Goal: Task Accomplishment & Management: Use online tool/utility

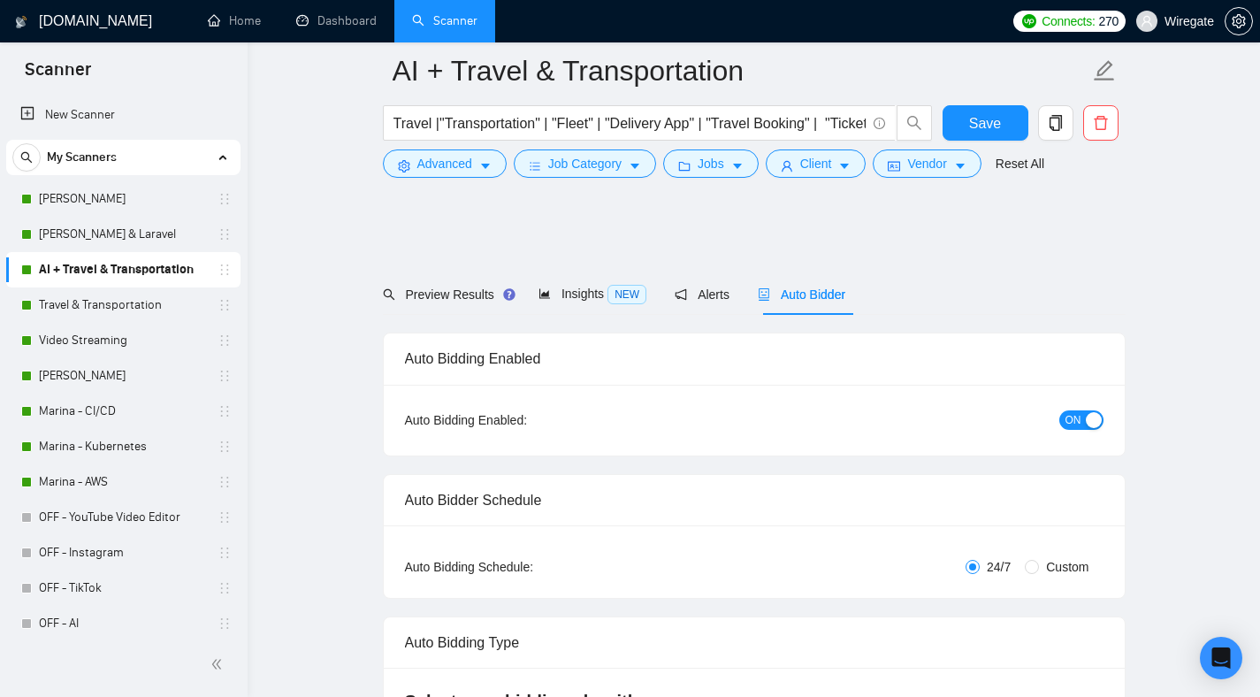
scroll to position [1132, 0]
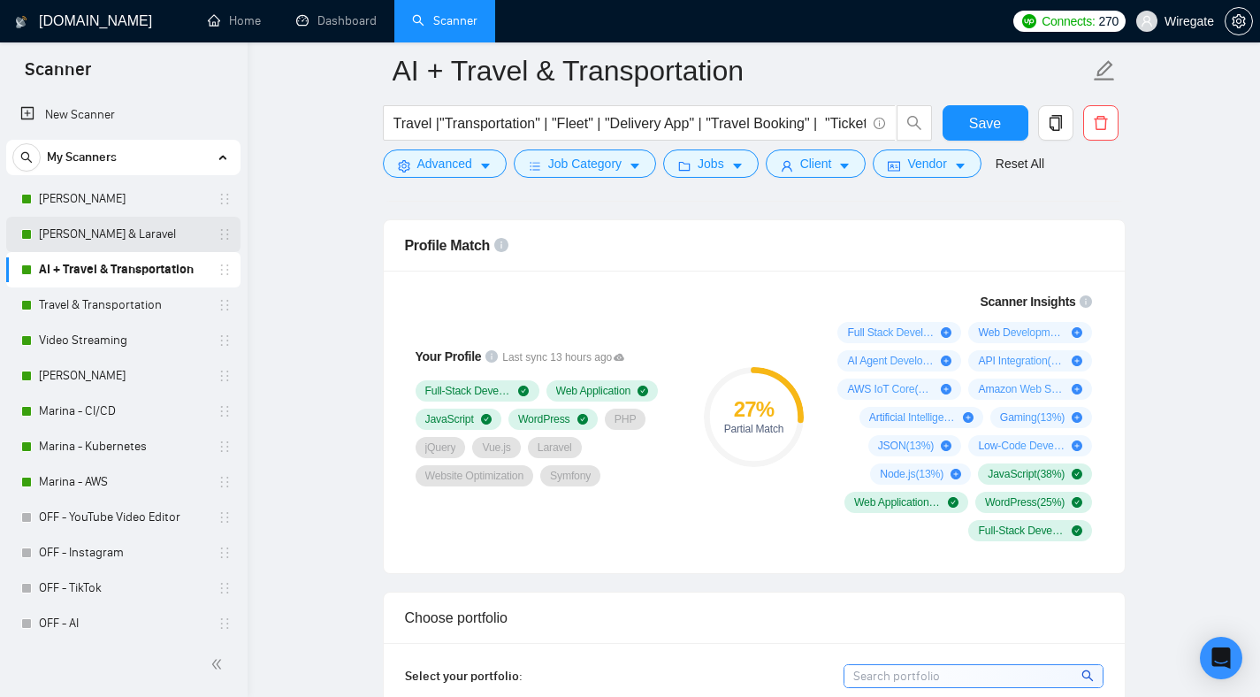
click at [116, 237] on link "[PERSON_NAME] & Laravel" at bounding box center [123, 234] width 168 height 35
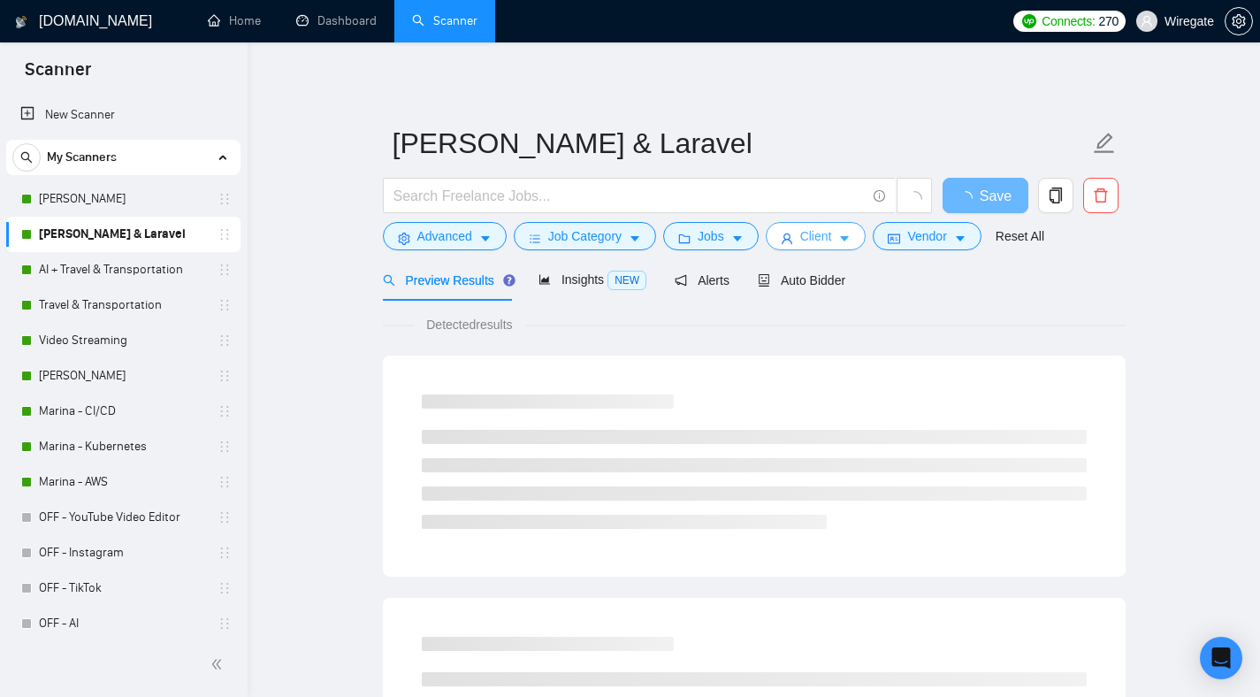
click at [829, 237] on span "Client" at bounding box center [816, 235] width 32 height 19
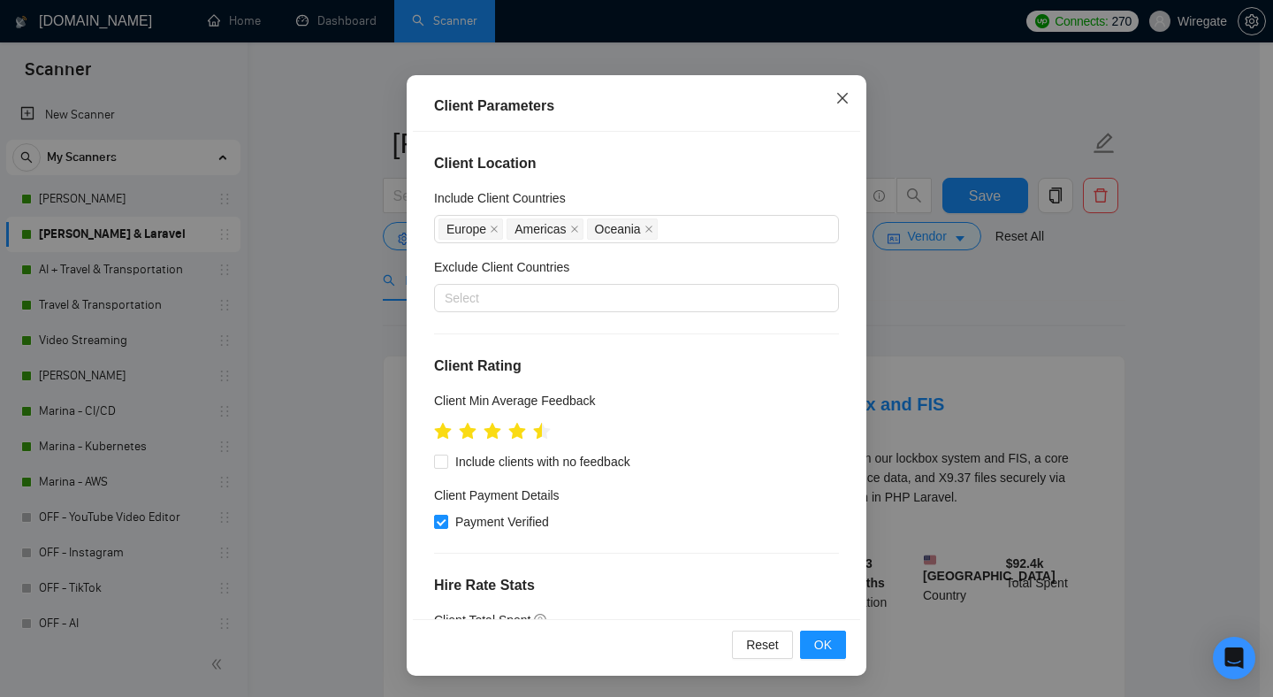
click at [838, 102] on icon "close" at bounding box center [842, 98] width 14 height 14
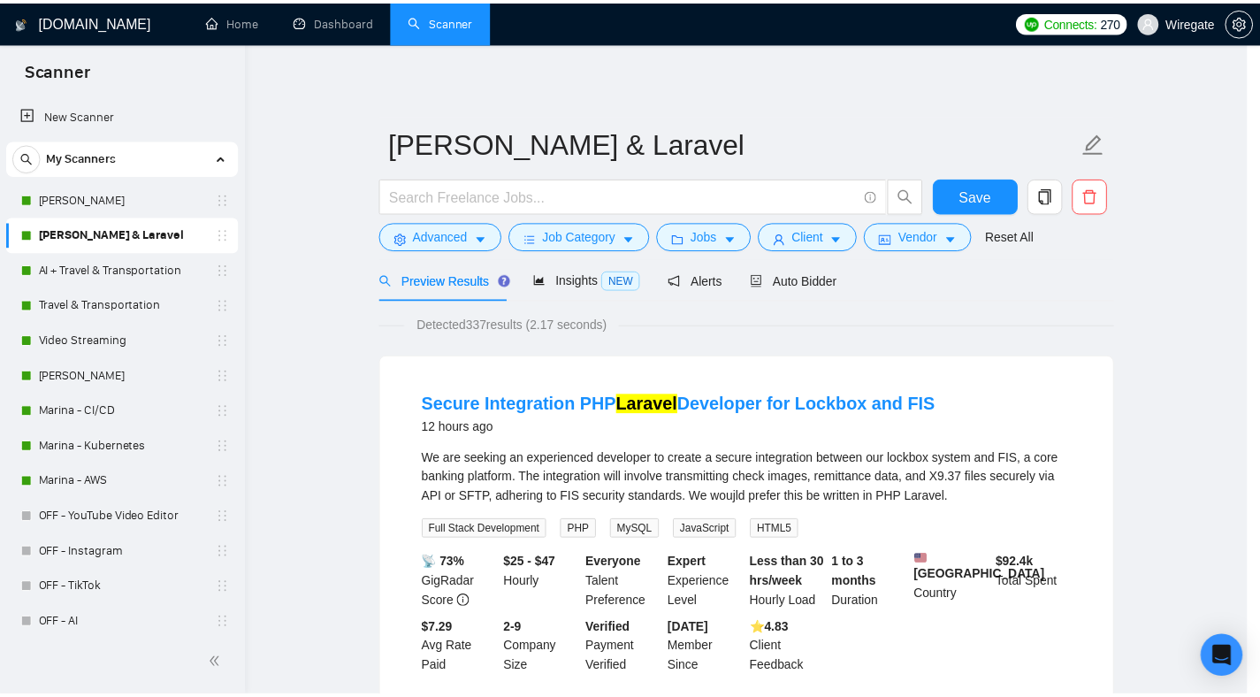
scroll to position [31, 0]
